Goal: Find specific page/section: Find specific page/section

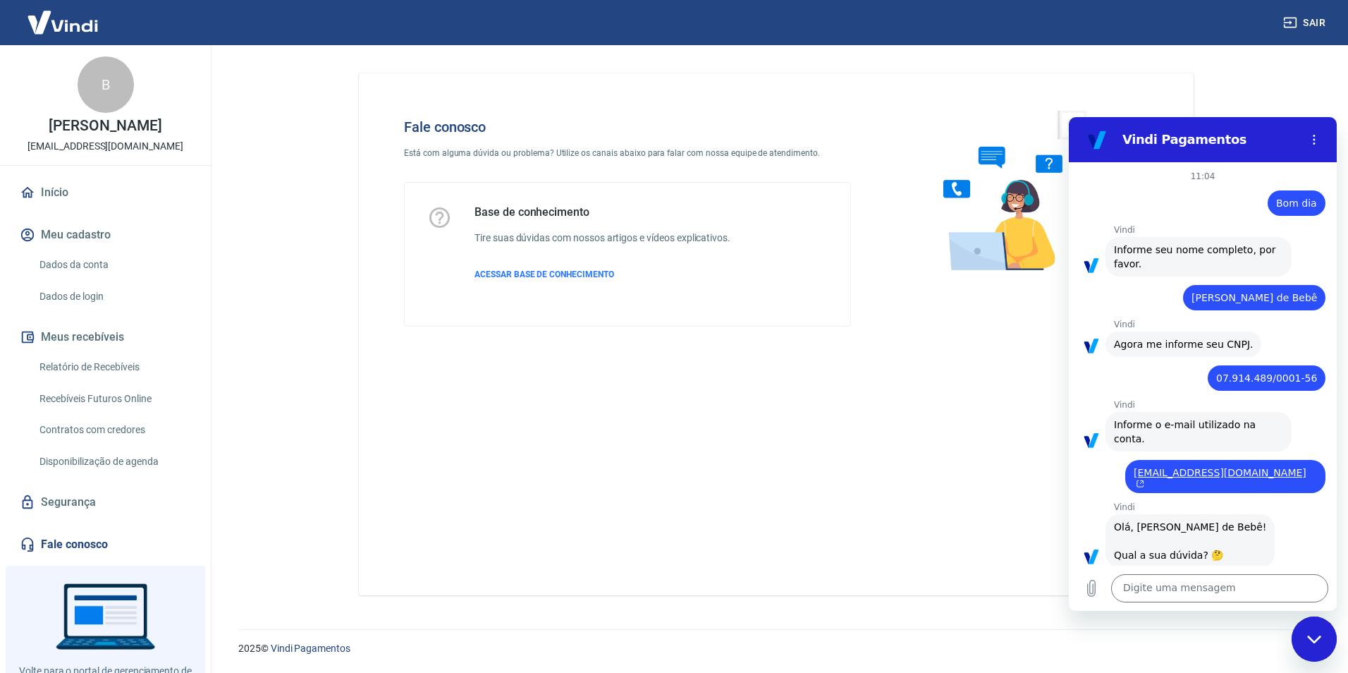
scroll to position [776, 0]
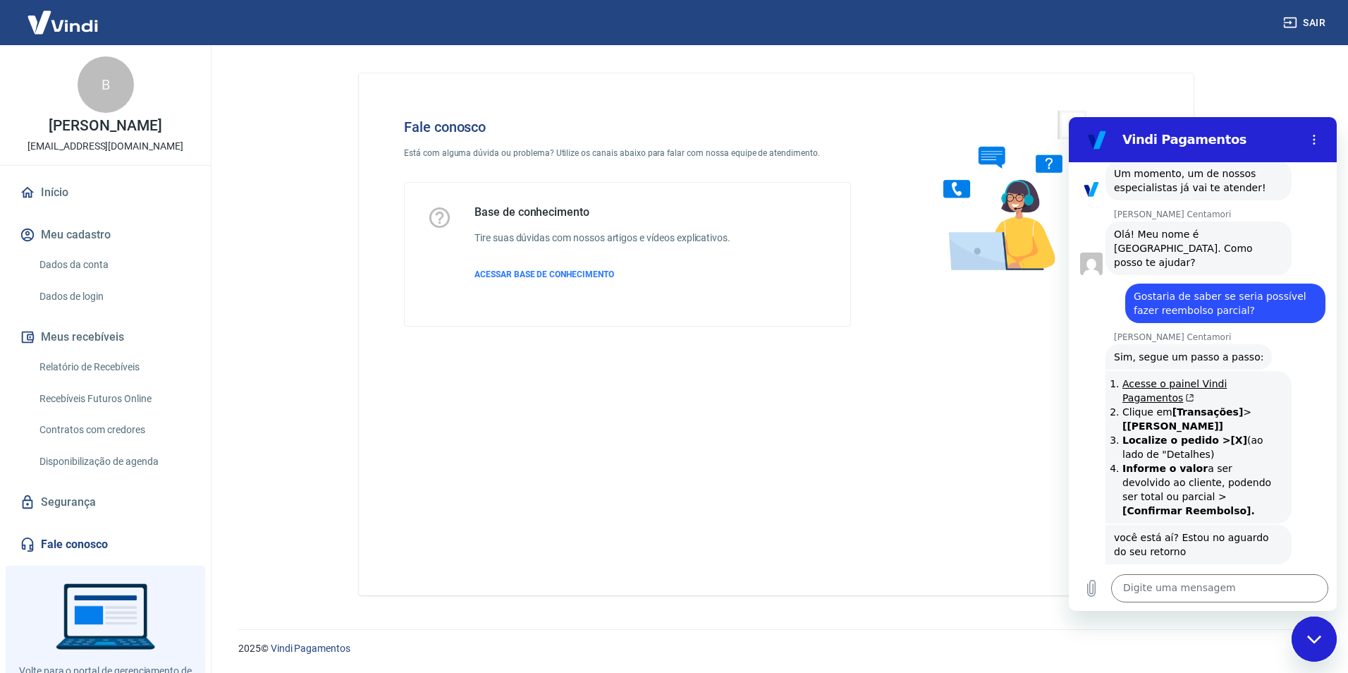
click at [1306, 20] on button "Sair" at bounding box center [1305, 23] width 51 height 26
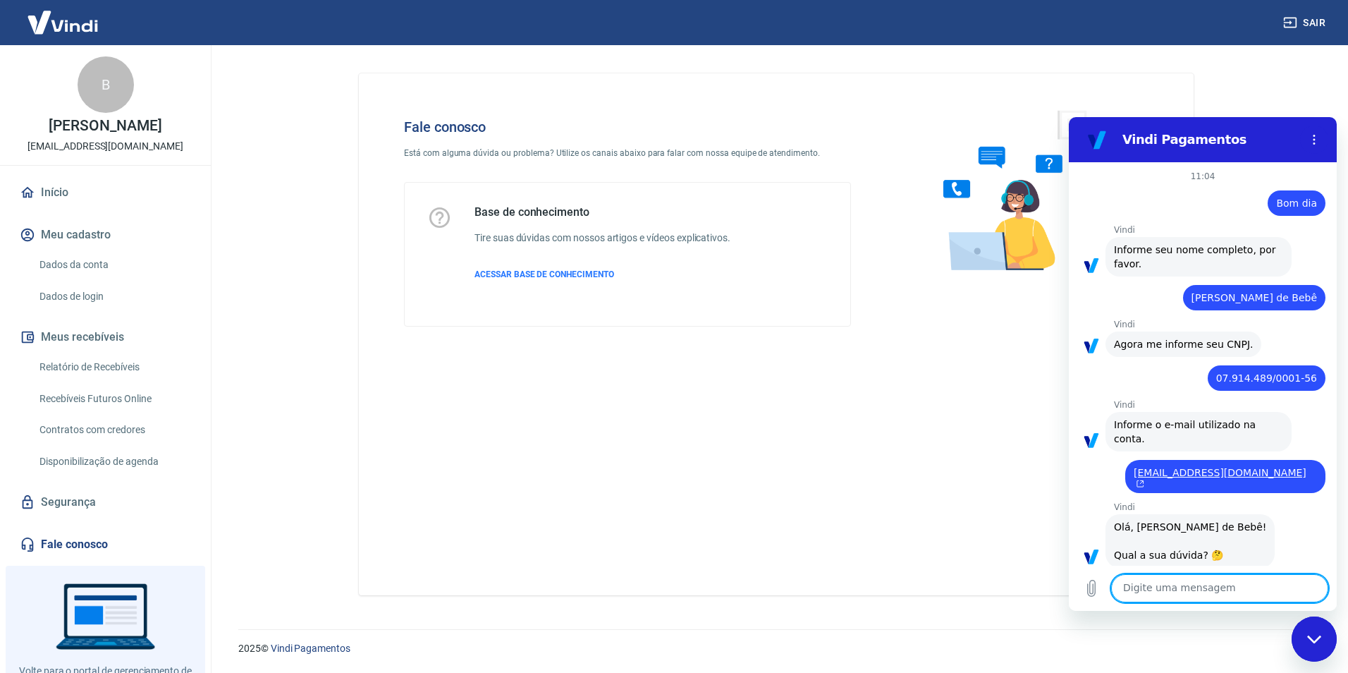
scroll to position [988, 0]
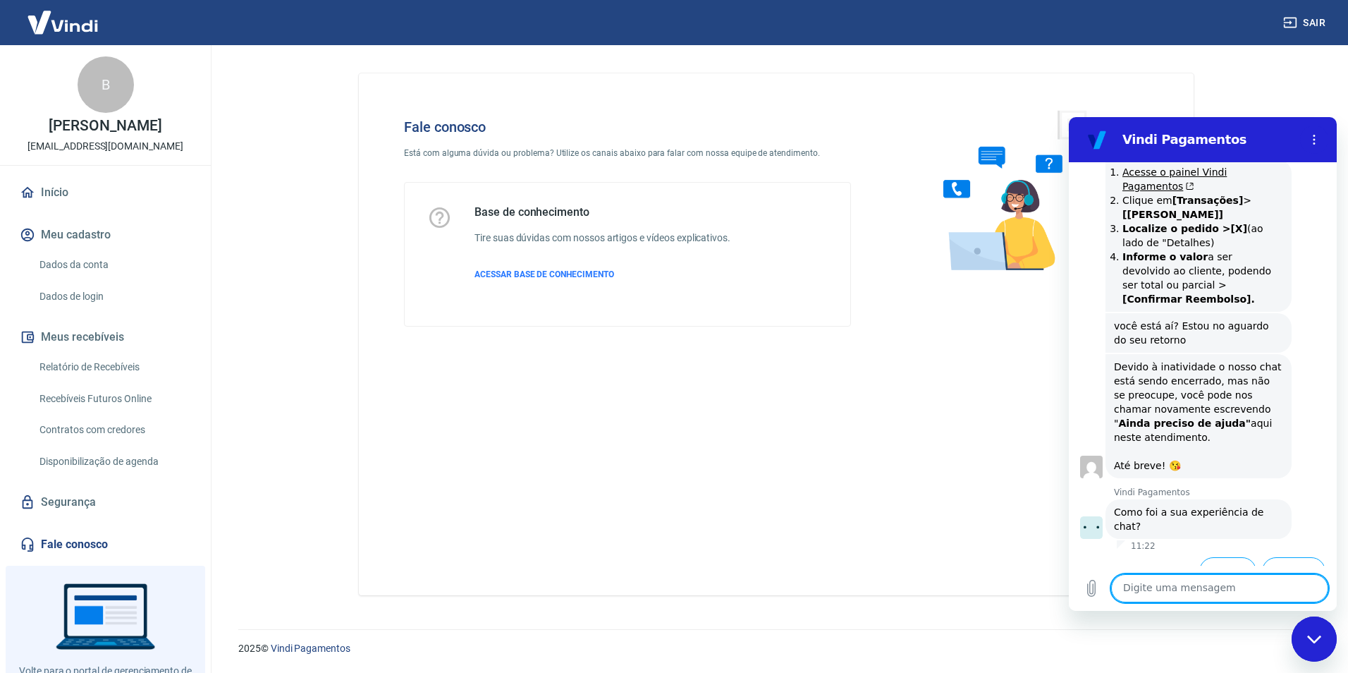
click at [77, 192] on link "Início" at bounding box center [105, 192] width 177 height 31
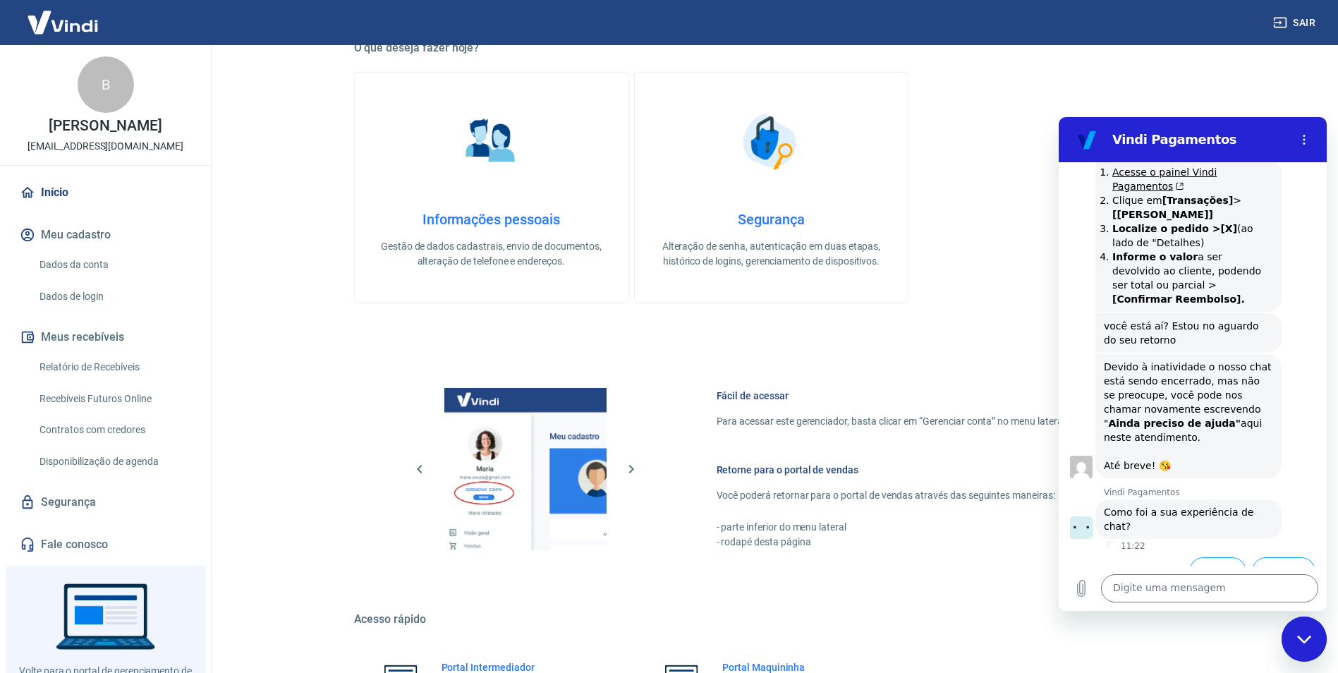
scroll to position [573, 0]
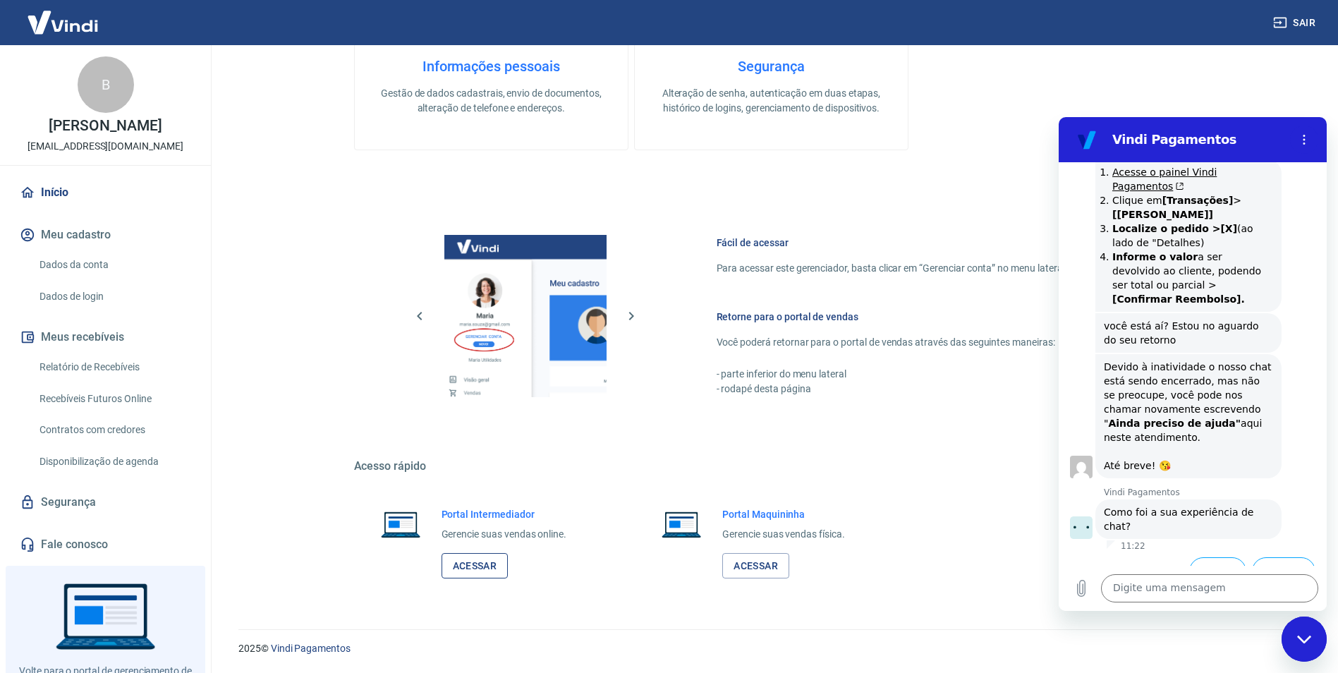
click at [468, 565] on link "Acessar" at bounding box center [474, 566] width 67 height 26
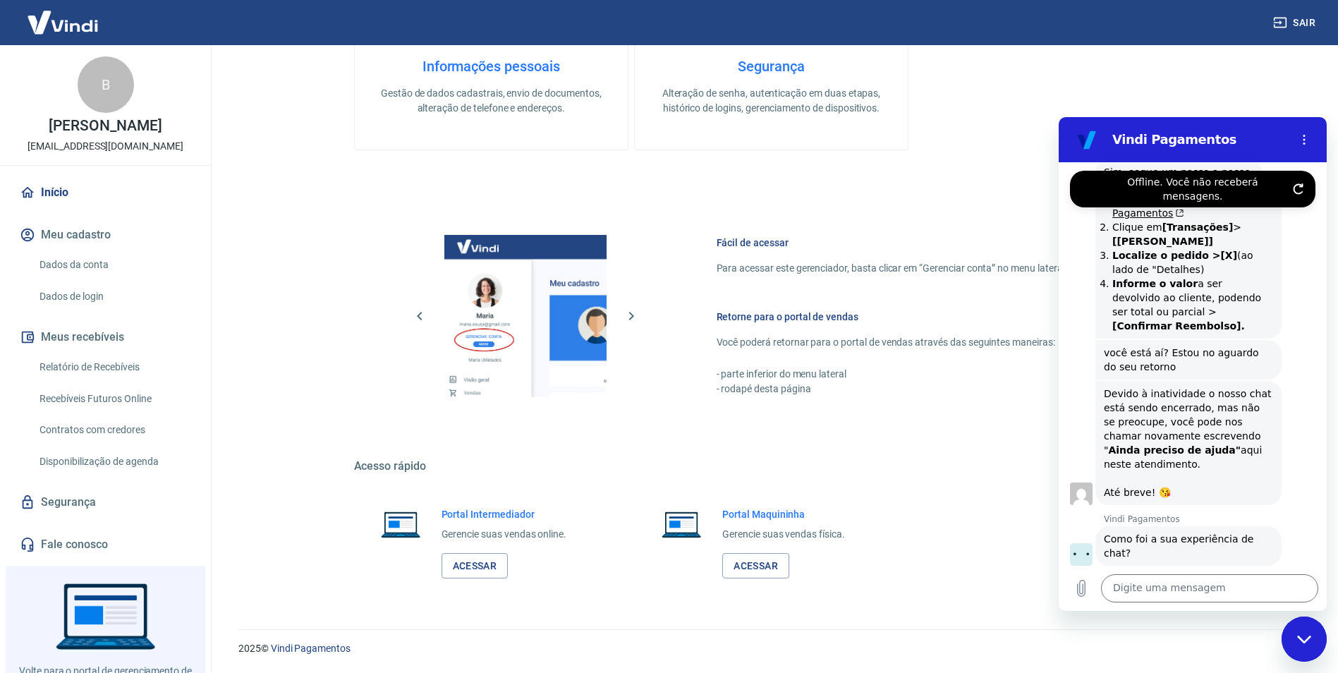
scroll to position [917, 0]
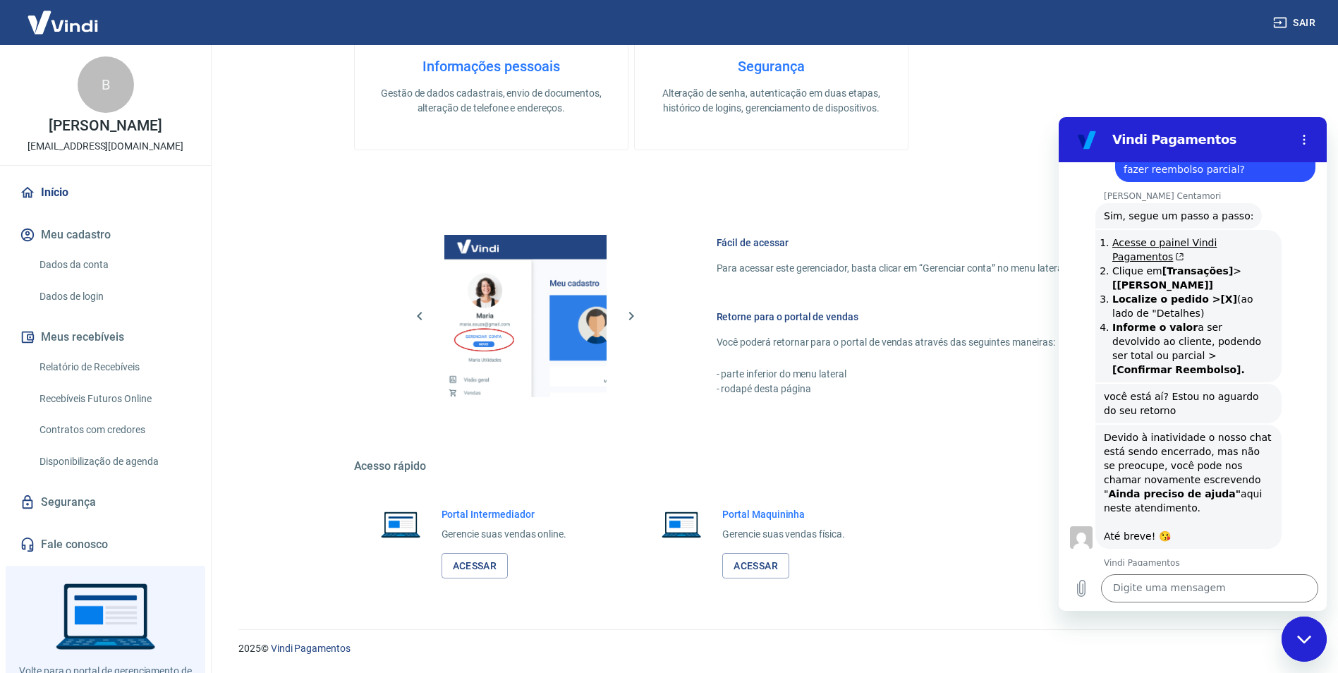
type textarea "x"
